Goal: Check status: Check status

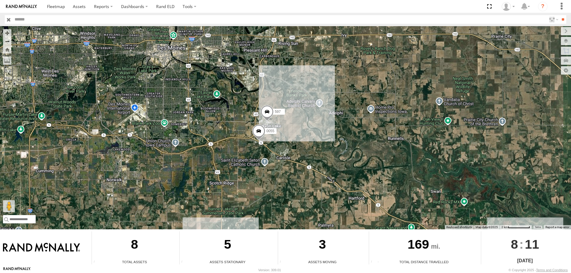
click at [254, 135] on span at bounding box center [258, 133] width 13 height 16
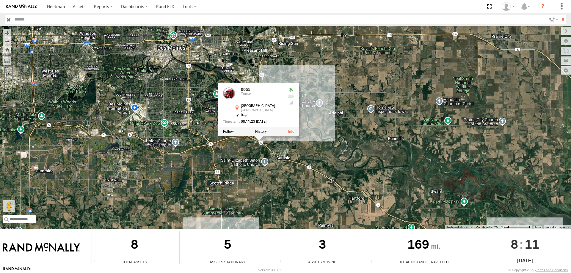
click at [365, 128] on div "48 47 46 587 545 49 0055 597 0055 Tractor Carlisle Carlisle 41.50929 , -93.5157…" at bounding box center [285, 128] width 571 height 204
